Goal: Book appointment/travel/reservation

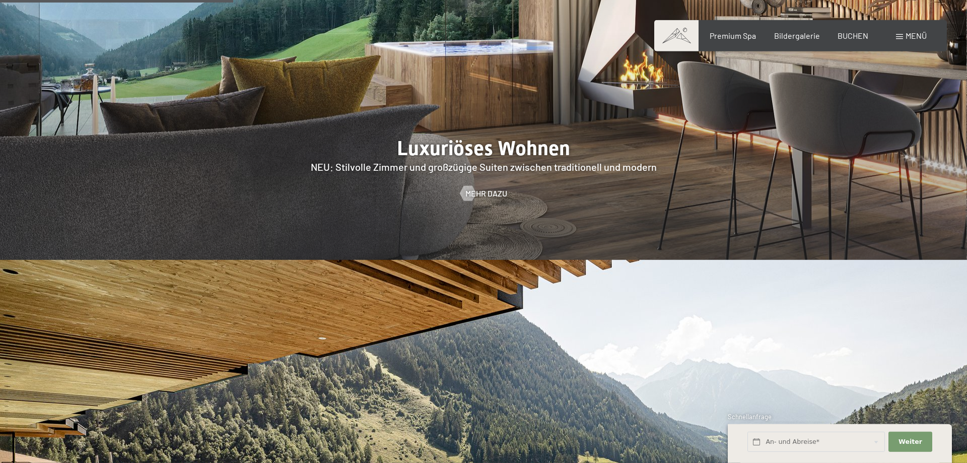
scroll to position [1131, 0]
click at [472, 186] on div at bounding box center [468, 193] width 9 height 15
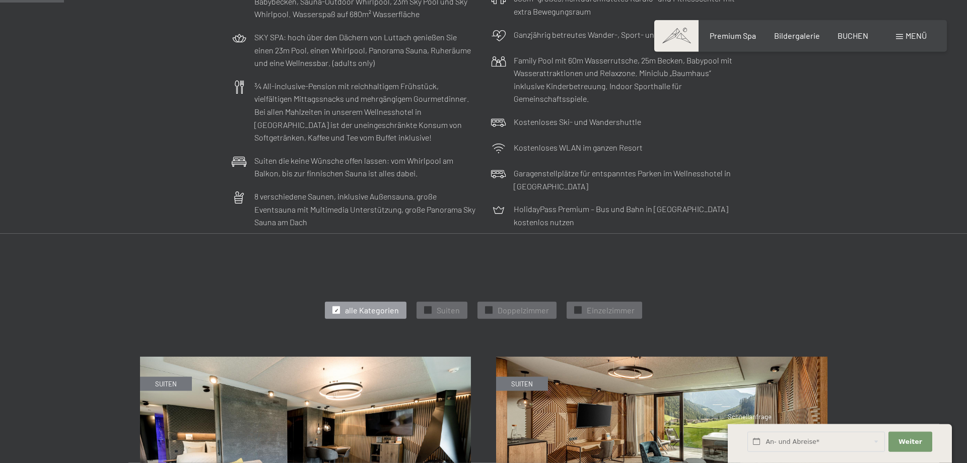
scroll to position [377, 0]
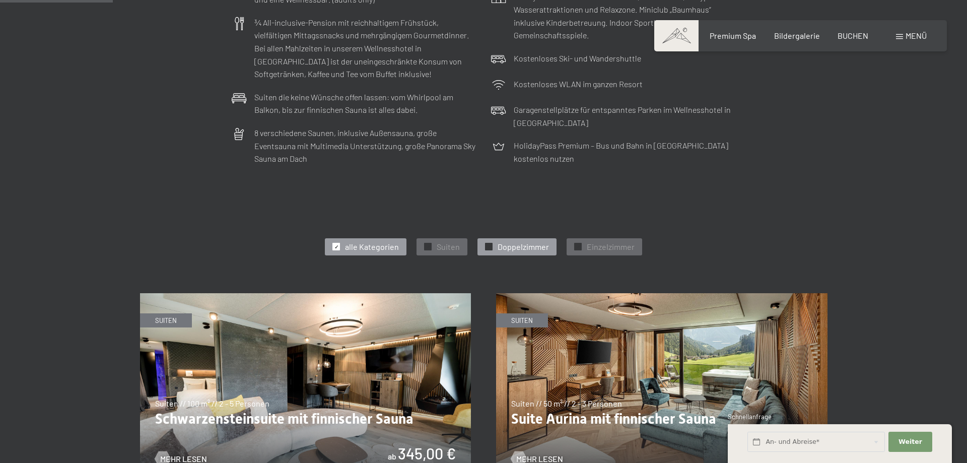
click at [537, 246] on span "Doppelzimmer" at bounding box center [523, 246] width 51 height 11
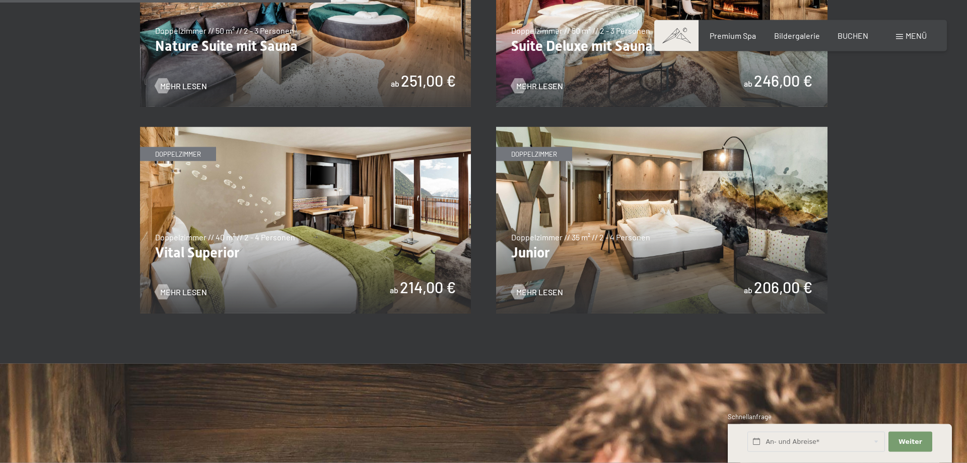
scroll to position [754, 0]
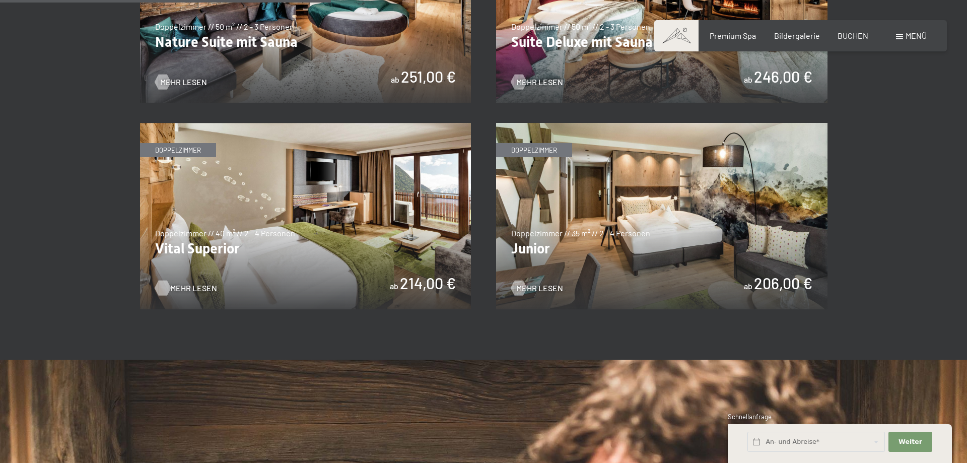
click at [191, 286] on span "Mehr Lesen" at bounding box center [193, 288] width 47 height 11
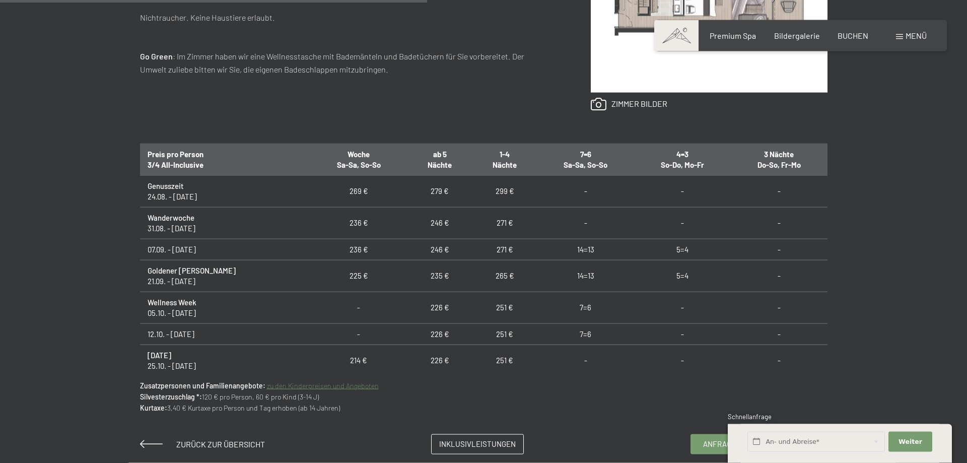
scroll to position [565, 0]
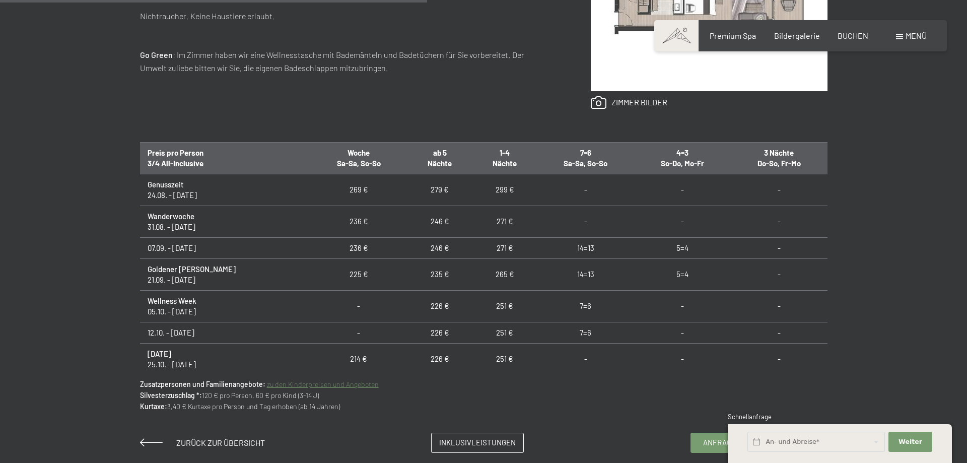
click at [670, 274] on td "5=4" at bounding box center [683, 274] width 96 height 32
